Goal: Information Seeking & Learning: Find specific fact

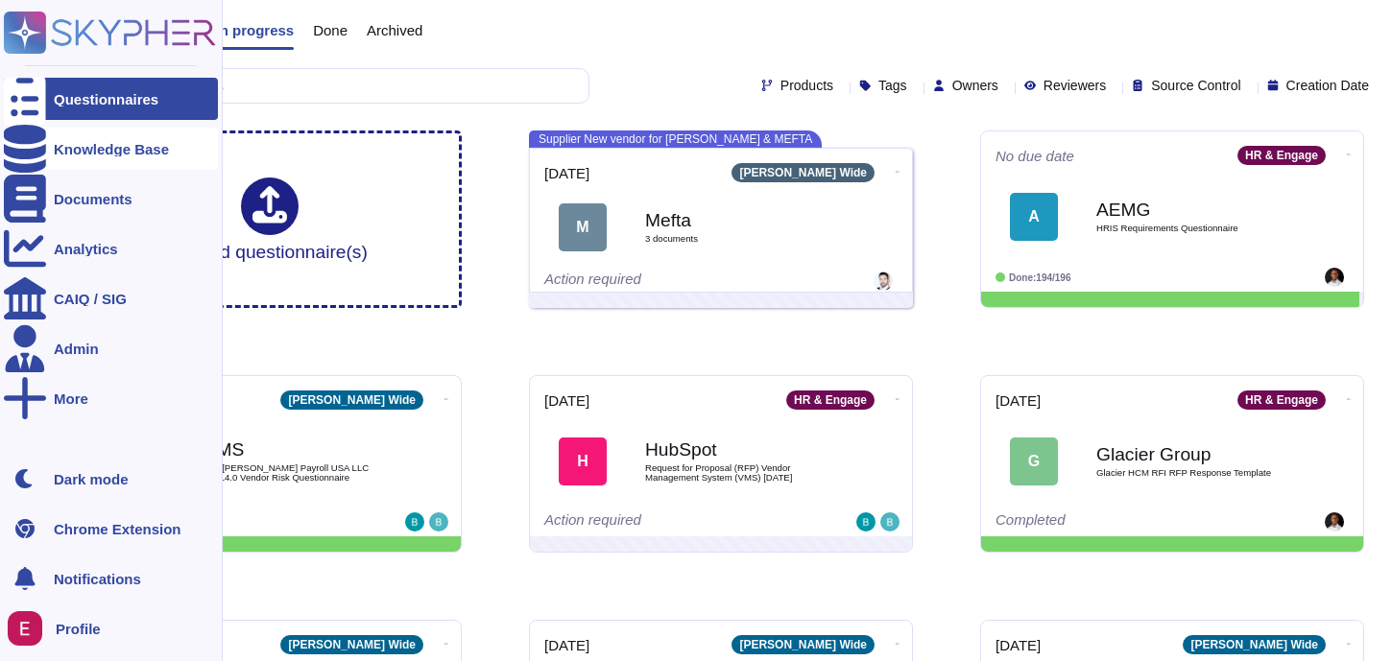
click at [124, 164] on div "Knowledge Base" at bounding box center [111, 149] width 214 height 42
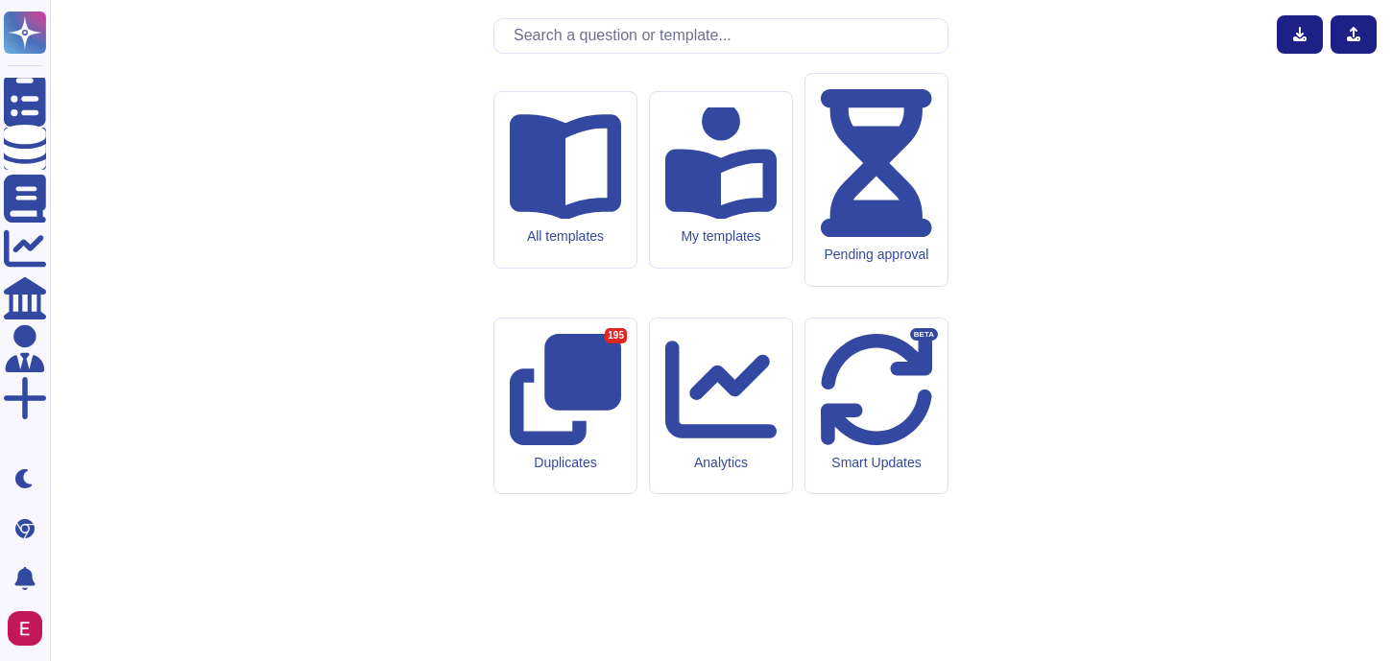
click at [619, 53] on input "text" at bounding box center [726, 36] width 444 height 34
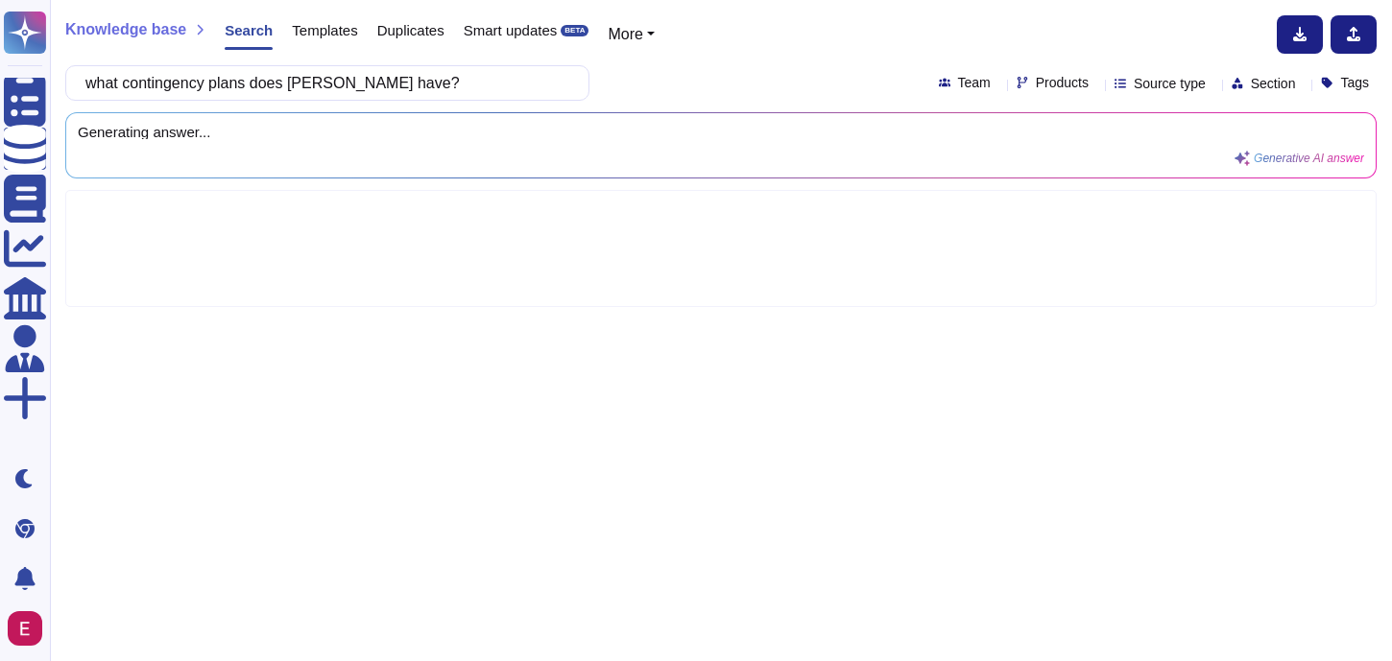
type input "what contingency plans does [PERSON_NAME] have?"
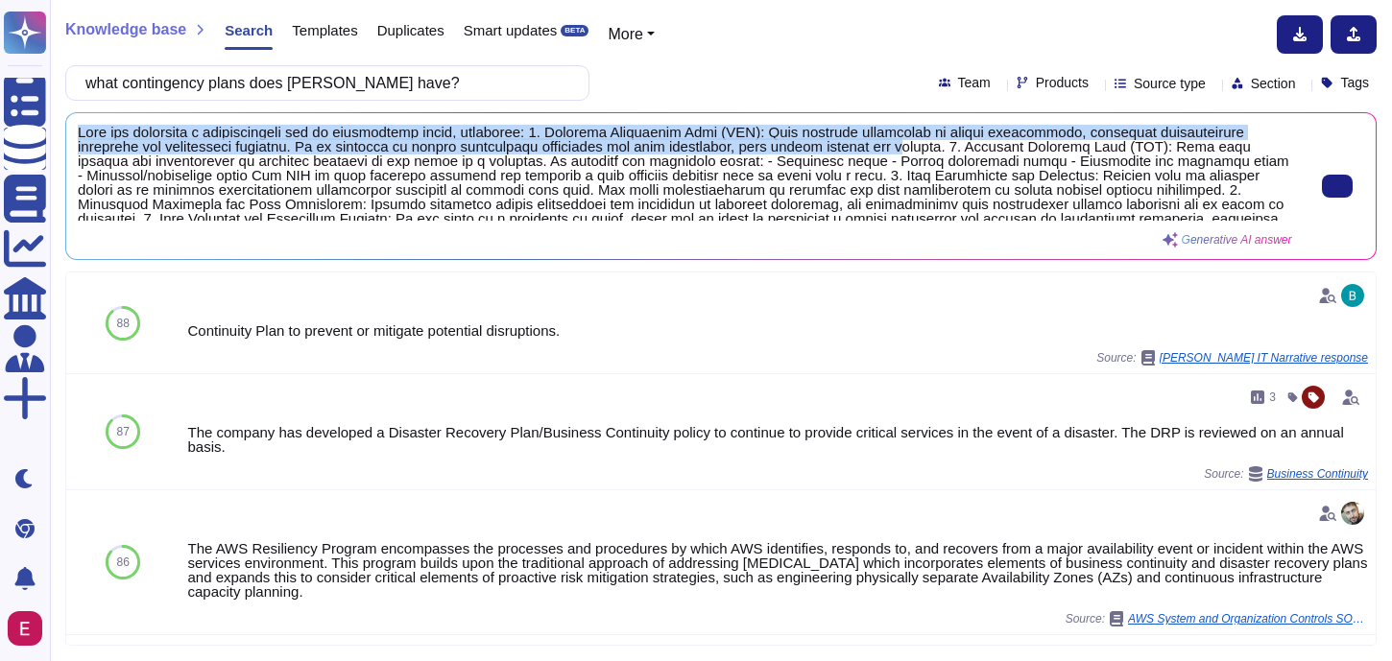
drag, startPoint x: 75, startPoint y: 129, endPoint x: 905, endPoint y: 153, distance: 830.8
click at [905, 153] on div "Generative AI answer" at bounding box center [720, 186] width 1309 height 146
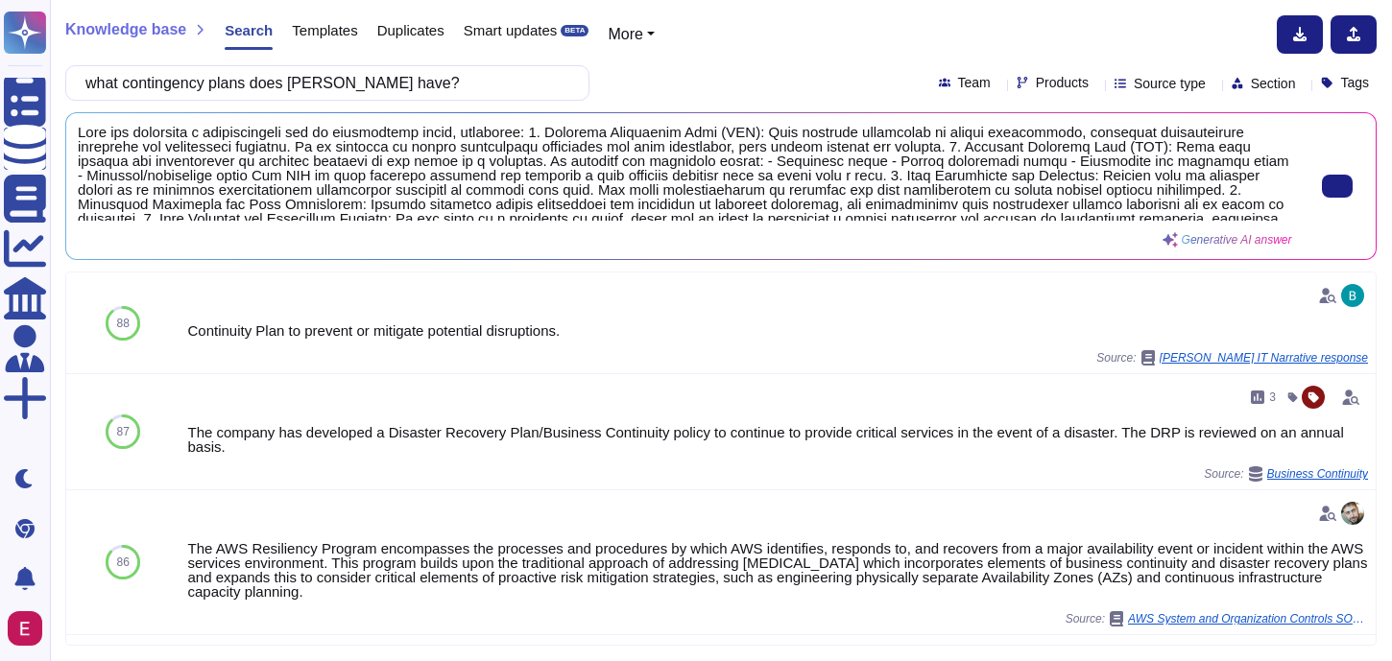
click at [571, 169] on span at bounding box center [685, 173] width 1214 height 96
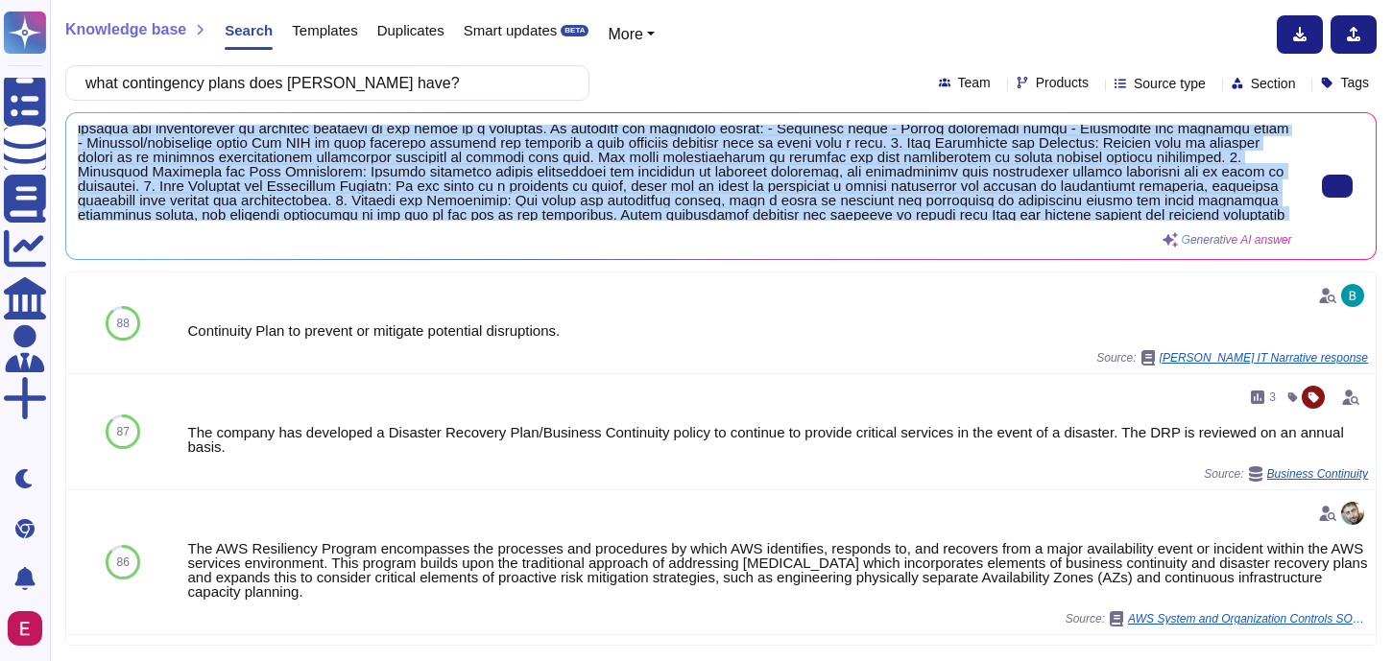
scroll to position [49, 0]
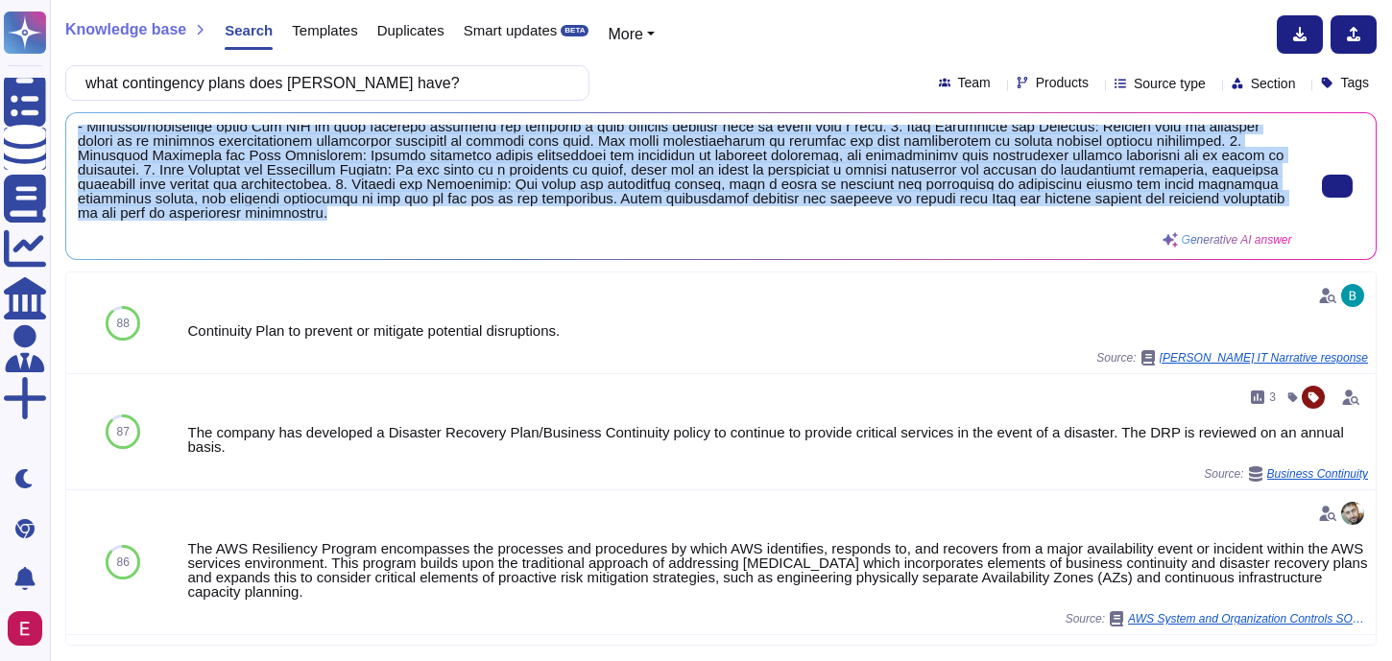
drag, startPoint x: 80, startPoint y: 132, endPoint x: 362, endPoint y: 226, distance: 297.2
click at [362, 226] on div "Generative AI answer" at bounding box center [685, 186] width 1214 height 123
copy span "[PERSON_NAME] has developed a comprehensive set of contingency plans, including…"
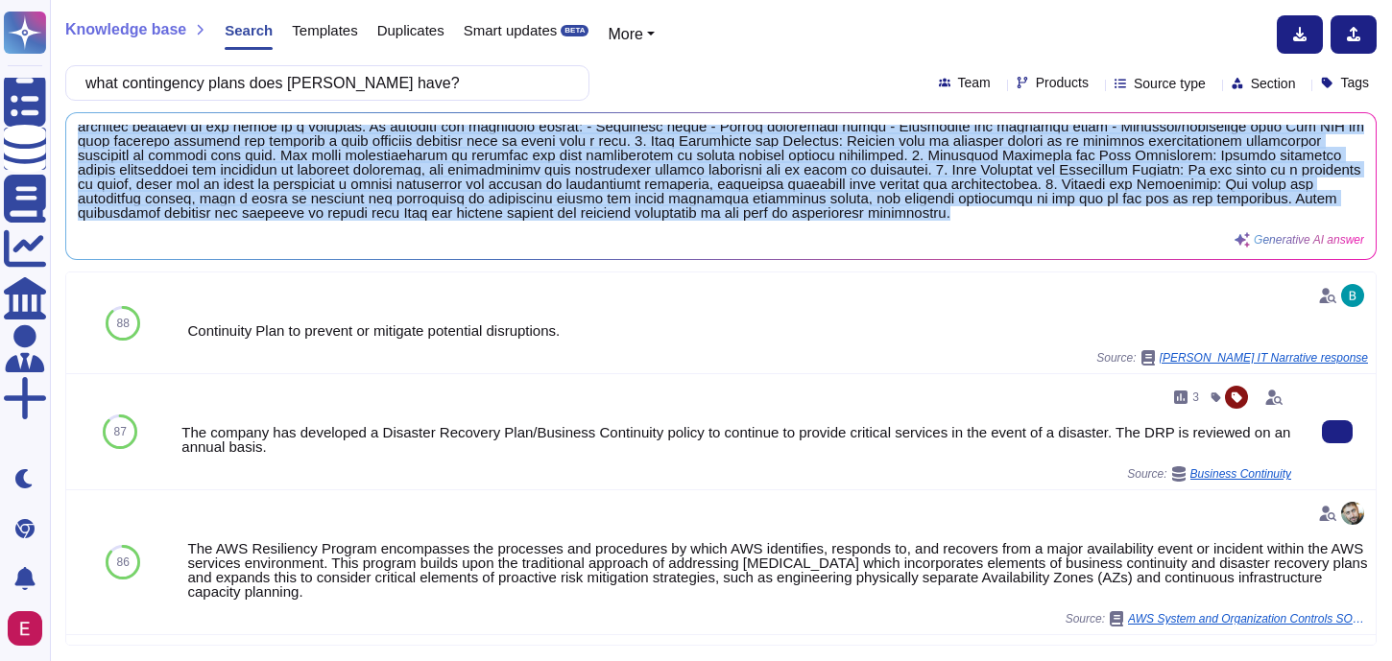
scroll to position [35, 0]
